Goal: Task Accomplishment & Management: Complete application form

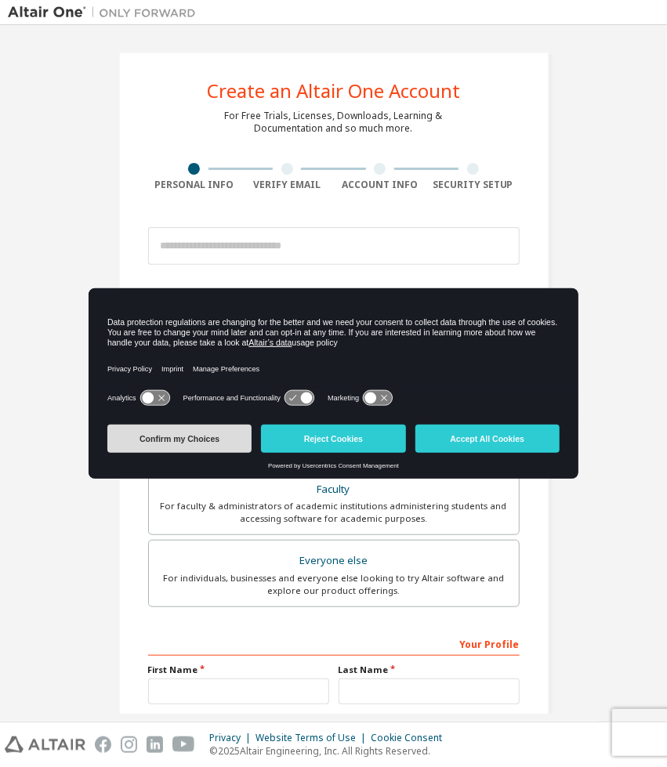
click at [194, 441] on button "Confirm my Choices" at bounding box center [179, 439] width 144 height 28
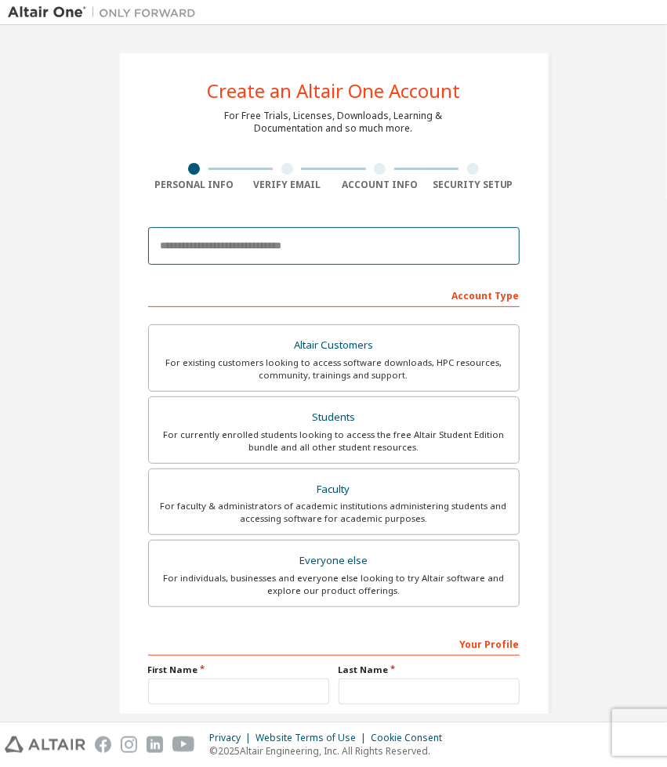
click at [309, 252] on input "email" at bounding box center [334, 246] width 372 height 38
click at [303, 250] on input "email" at bounding box center [334, 246] width 372 height 38
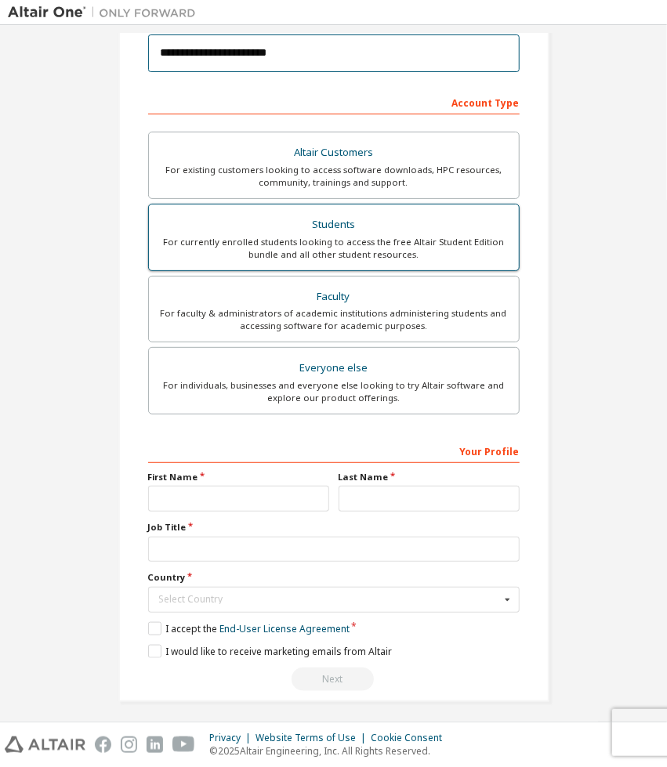
scroll to position [194, 0]
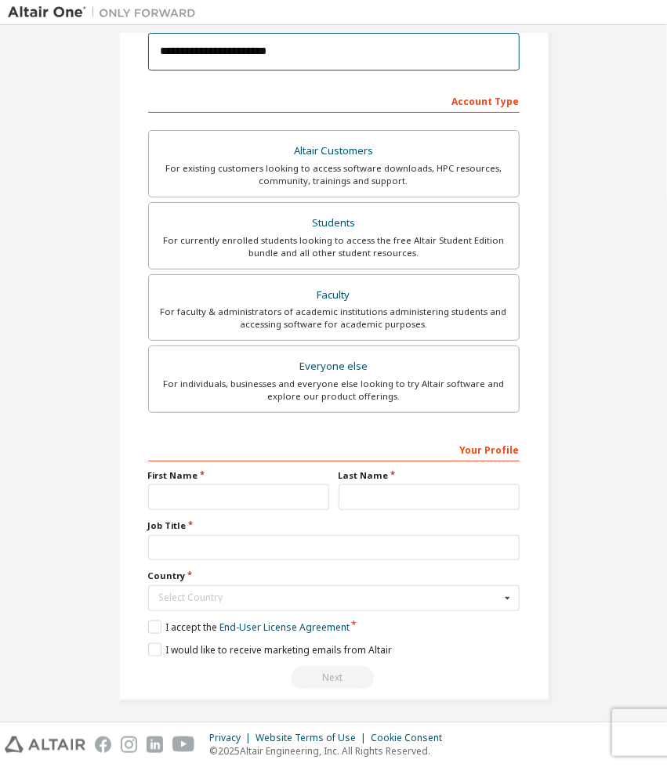
type input "**********"
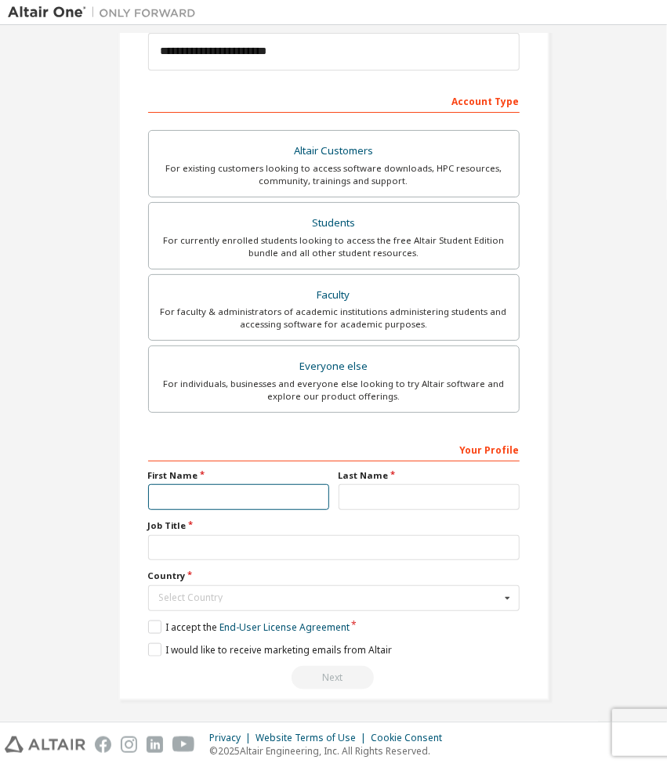
click at [234, 485] on input "text" at bounding box center [238, 497] width 181 height 26
type input "****"
click at [386, 501] on input "text" at bounding box center [429, 497] width 181 height 26
type input "***"
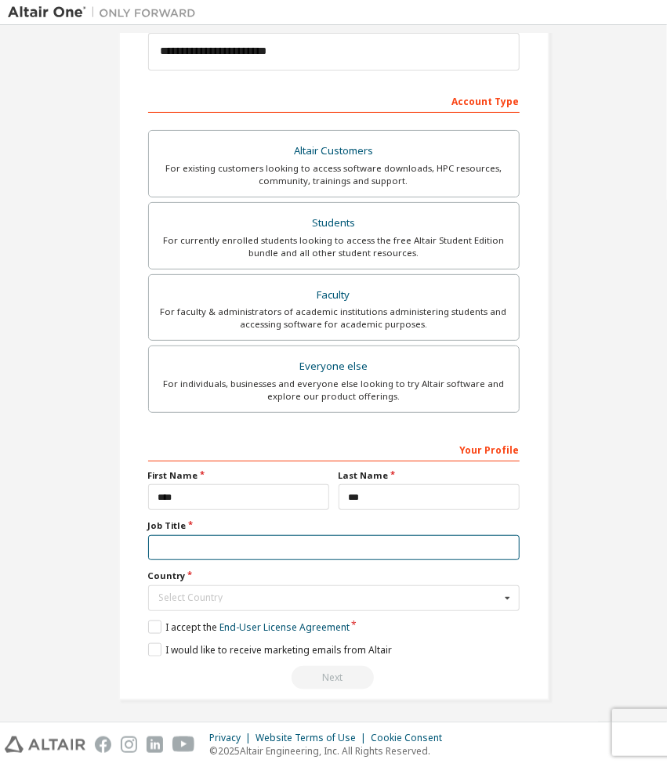
click at [352, 539] on input "text" at bounding box center [334, 548] width 372 height 26
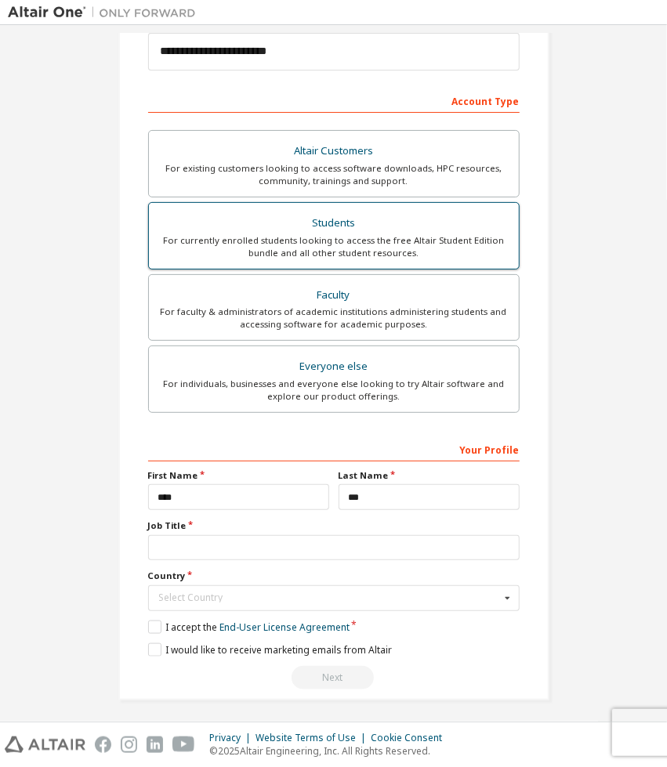
click at [371, 215] on div "Students" at bounding box center [333, 223] width 351 height 22
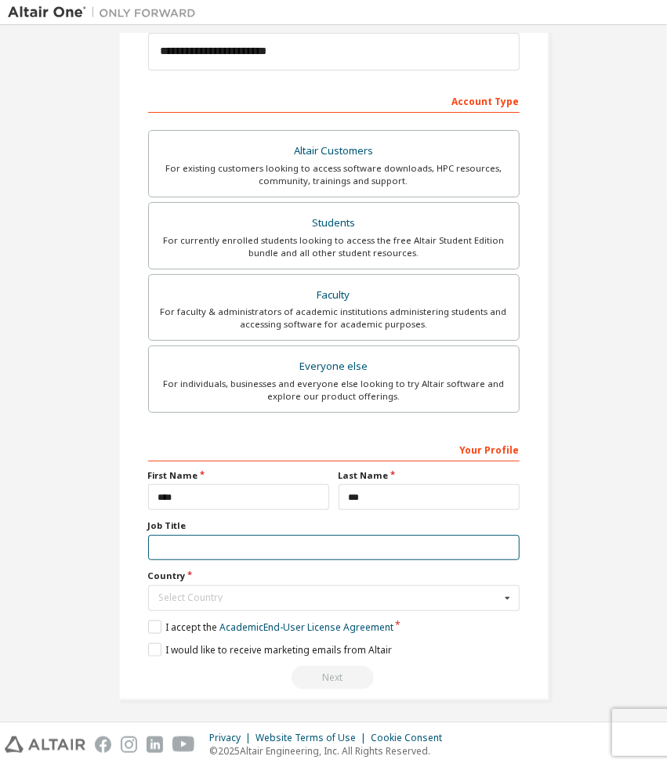
click at [198, 535] on input "text" at bounding box center [334, 548] width 372 height 26
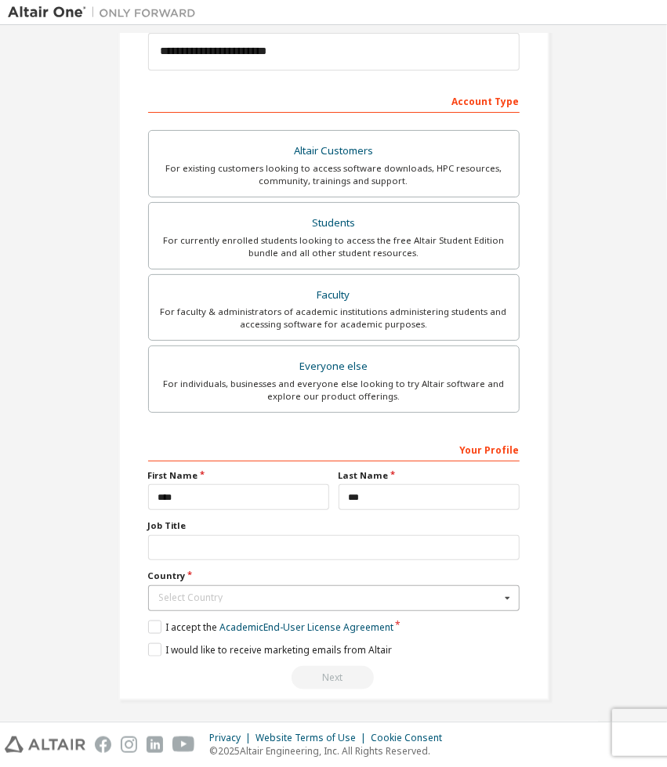
click at [202, 593] on div "Select Country" at bounding box center [329, 597] width 341 height 9
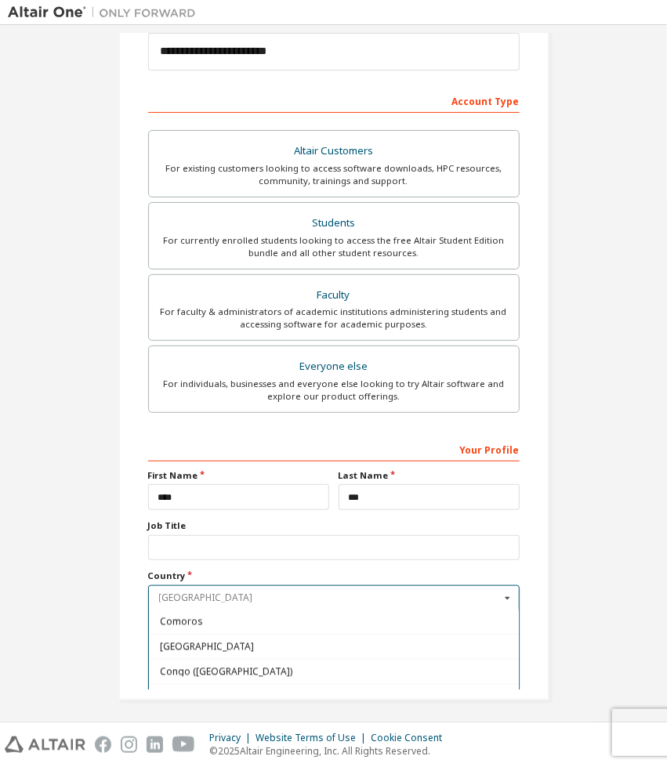
scroll to position [1083, 0]
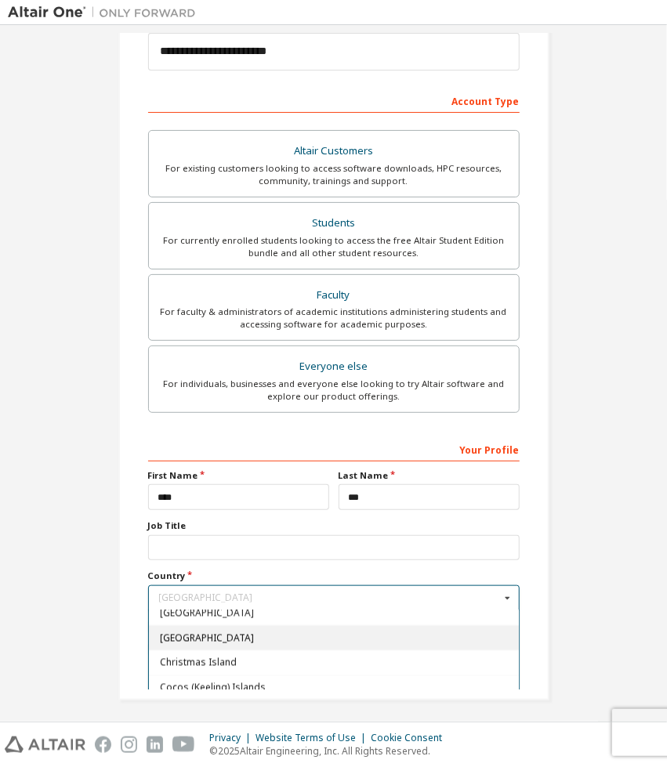
click at [293, 633] on span "[GEOGRAPHIC_DATA]" at bounding box center [333, 637] width 349 height 9
type input "***"
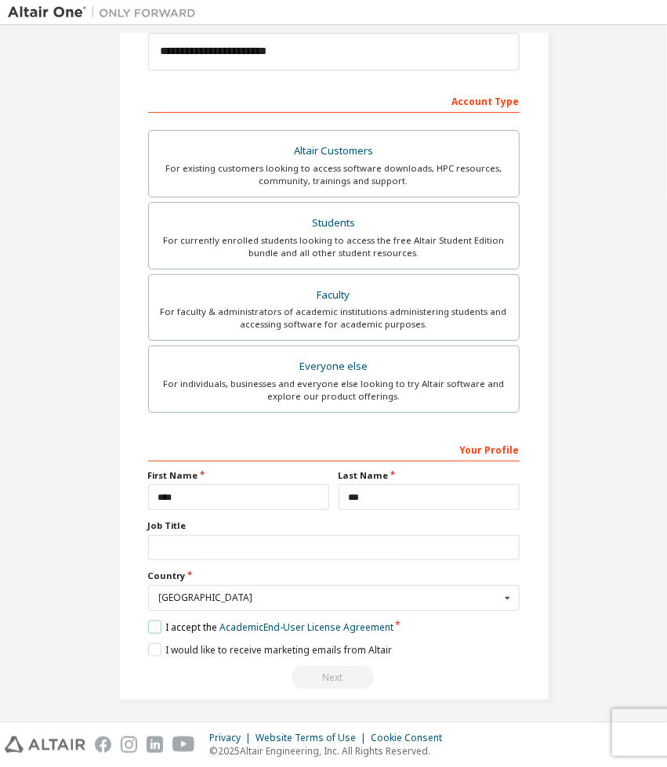
click at [154, 623] on label "I accept the Academic End-User License Agreement" at bounding box center [270, 627] width 245 height 13
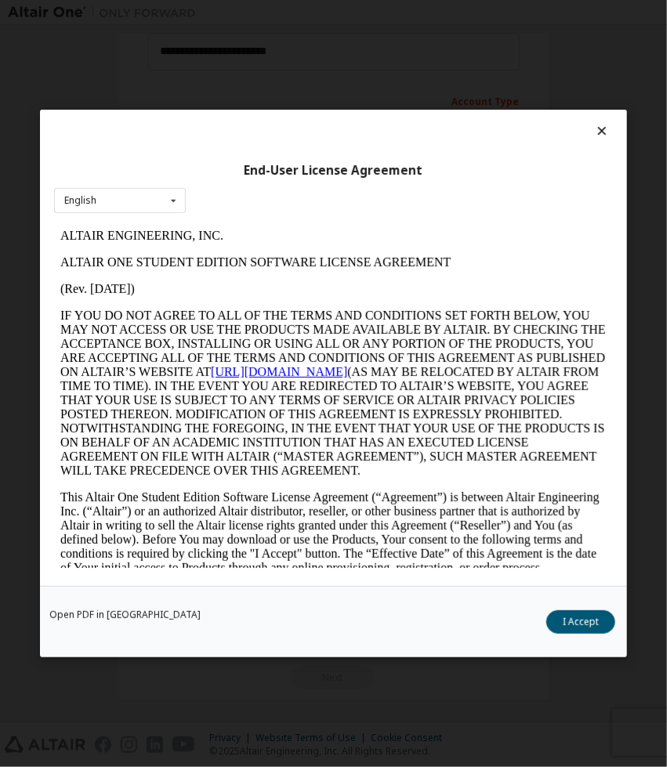
scroll to position [0, 0]
click at [573, 621] on button "I Accept" at bounding box center [580, 623] width 69 height 24
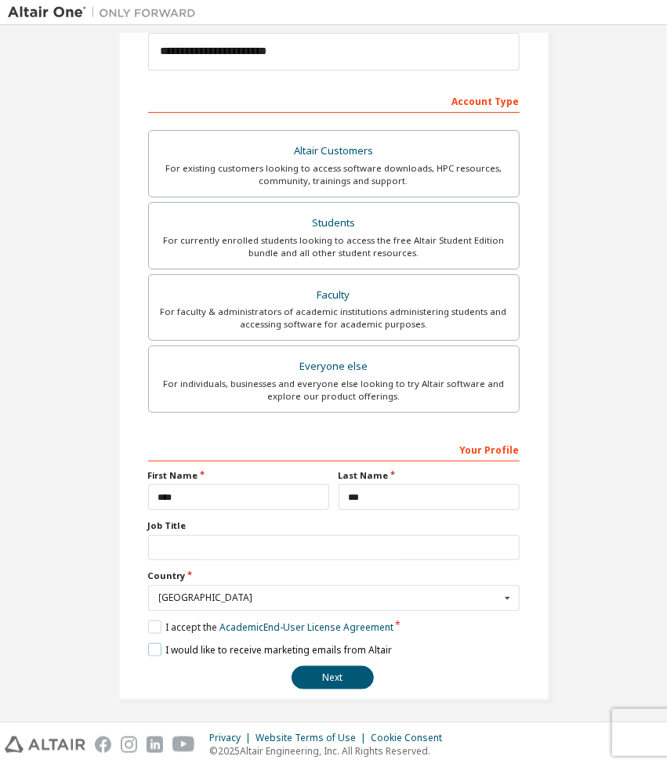
click at [194, 644] on label "I would like to receive marketing emails from Altair" at bounding box center [270, 650] width 244 height 13
click at [153, 644] on label "I would like to receive marketing emails from Altair" at bounding box center [270, 650] width 244 height 13
click at [325, 672] on button "Next" at bounding box center [333, 678] width 82 height 24
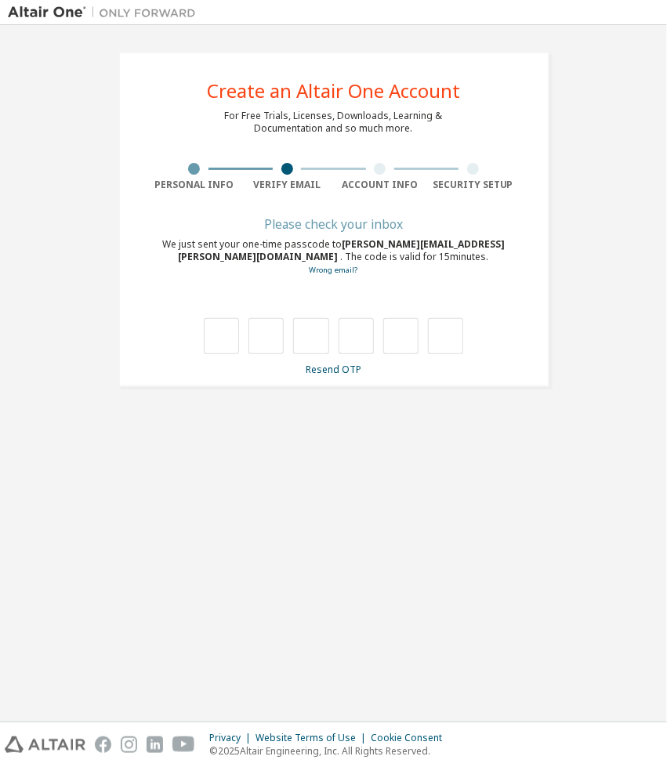
scroll to position [0, 0]
type input "*"
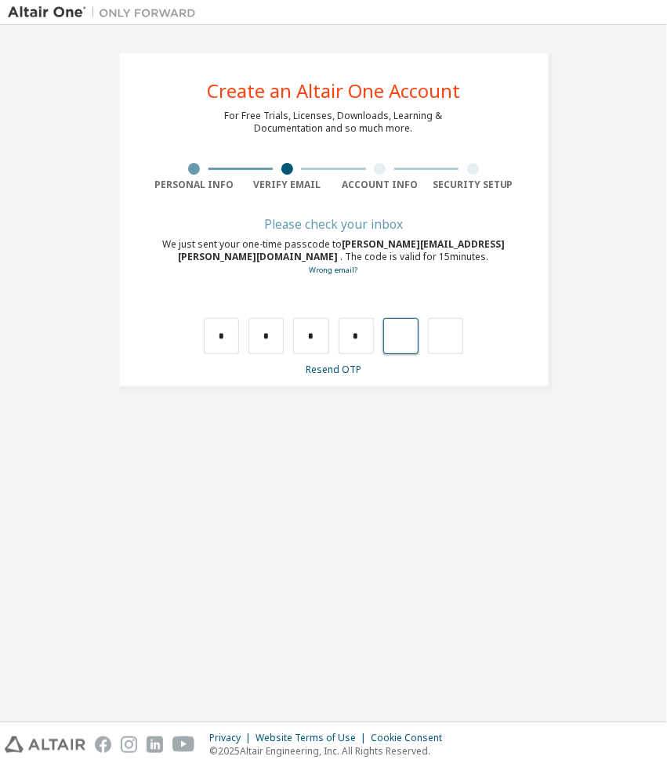
type input "*"
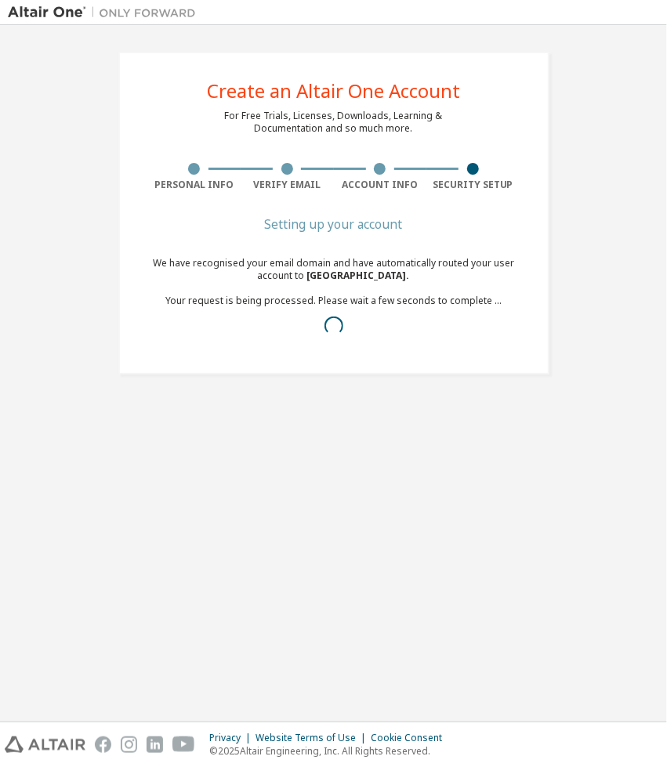
click at [392, 491] on div "Create an Altair One Account For Free Trials, Licenses, Downloads, Learning & D…" at bounding box center [333, 373] width 651 height 681
